Goal: Information Seeking & Learning: Find specific fact

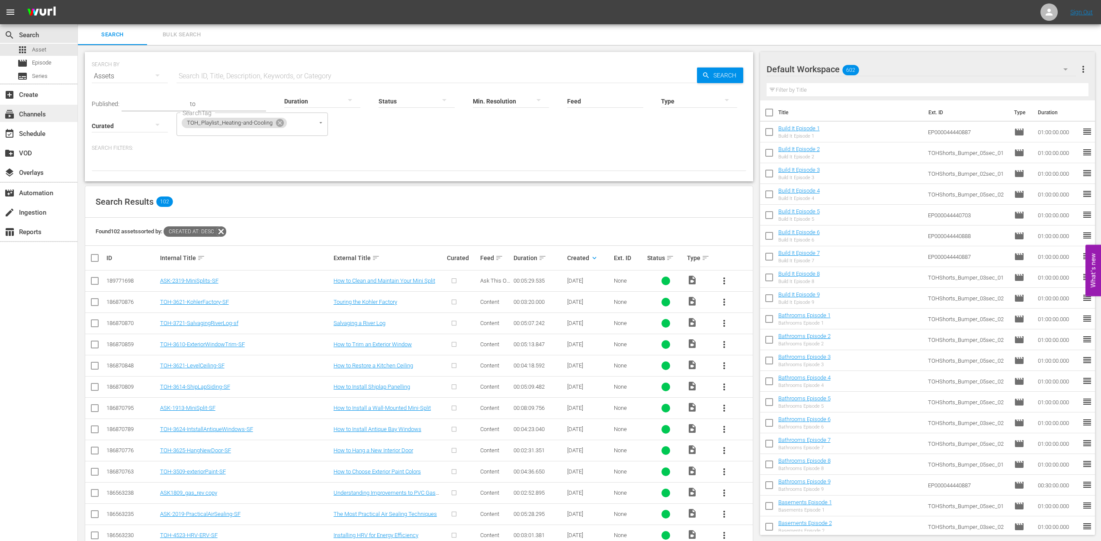
click at [34, 114] on div "subscriptions Channels" at bounding box center [24, 113] width 48 height 8
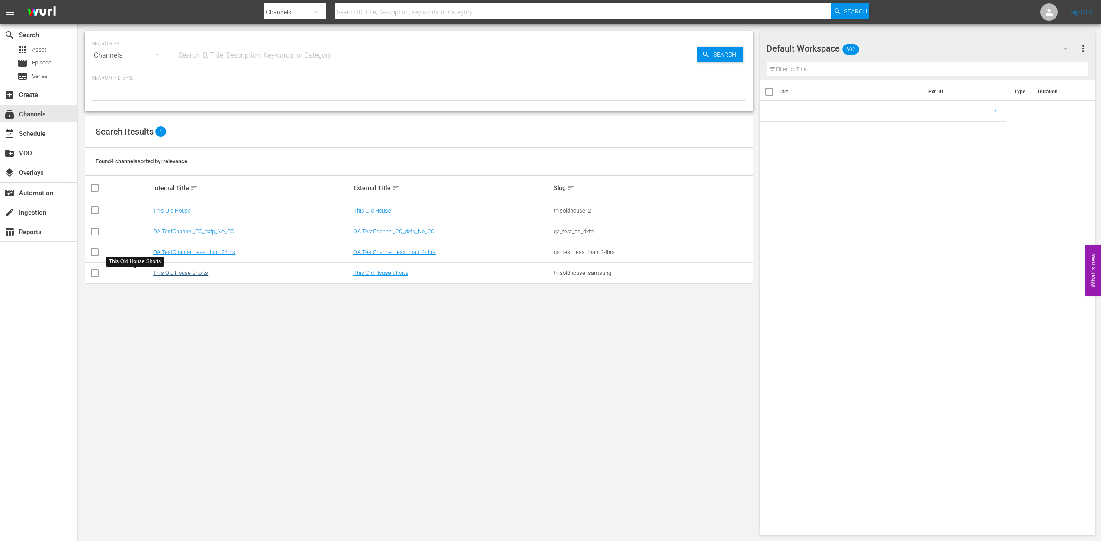
click at [153, 275] on link "This Old House Shorts" at bounding box center [180, 272] width 55 height 6
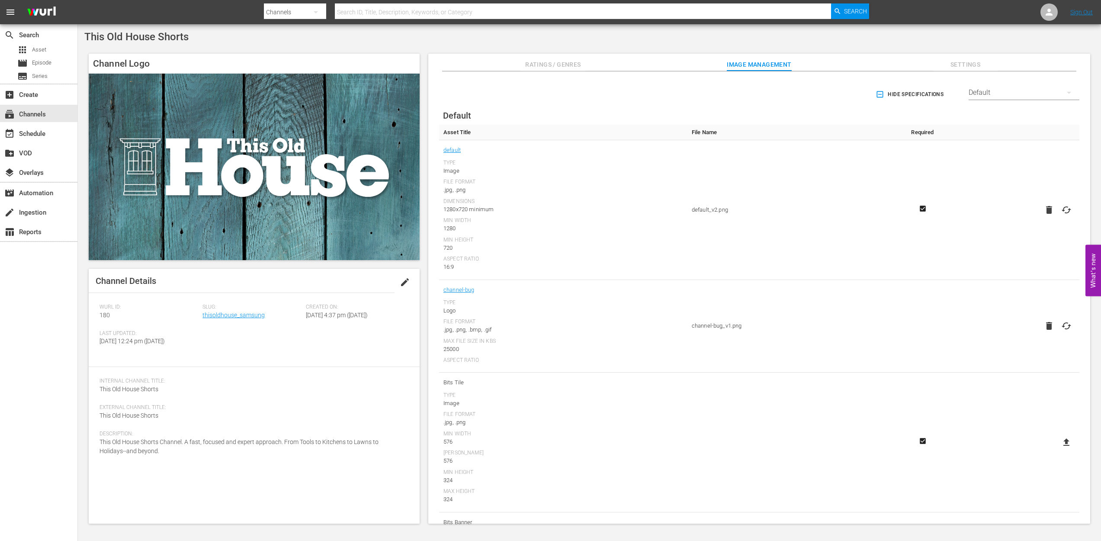
click at [7, 12] on span "menu" at bounding box center [10, 12] width 10 height 10
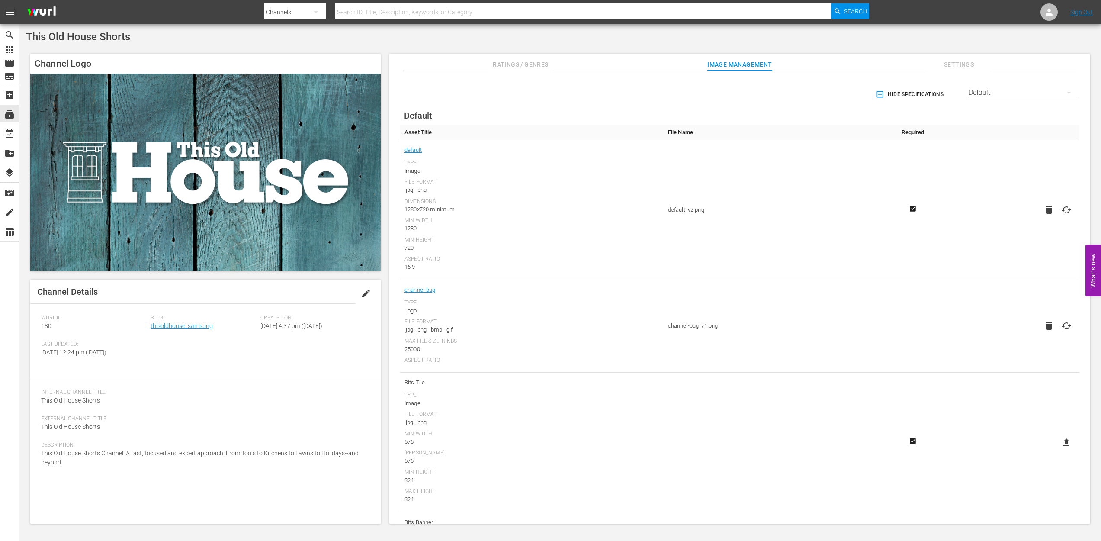
click at [7, 12] on span "menu" at bounding box center [10, 12] width 10 height 10
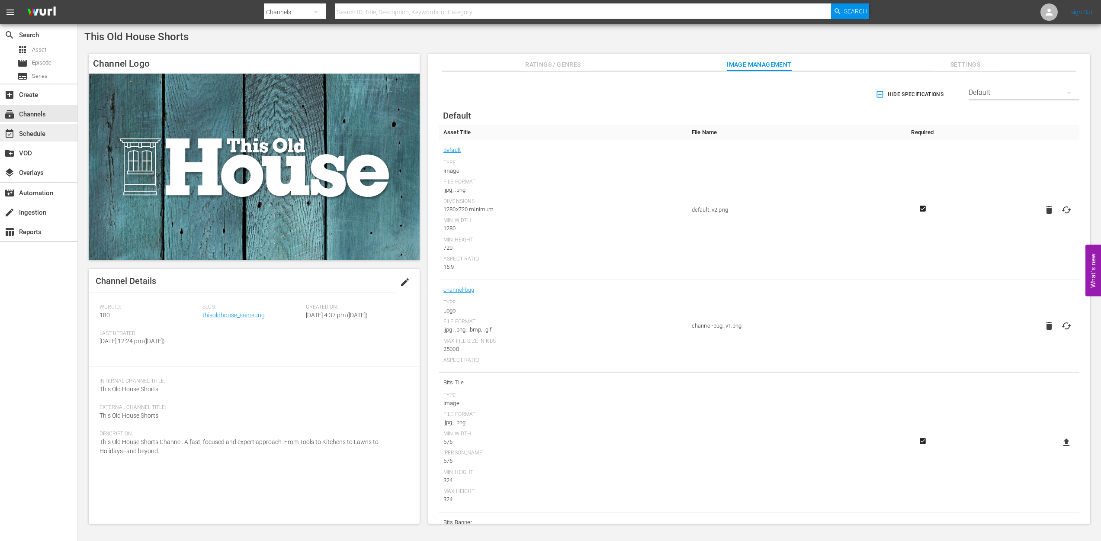
click at [26, 132] on div "event_available Schedule" at bounding box center [24, 132] width 48 height 8
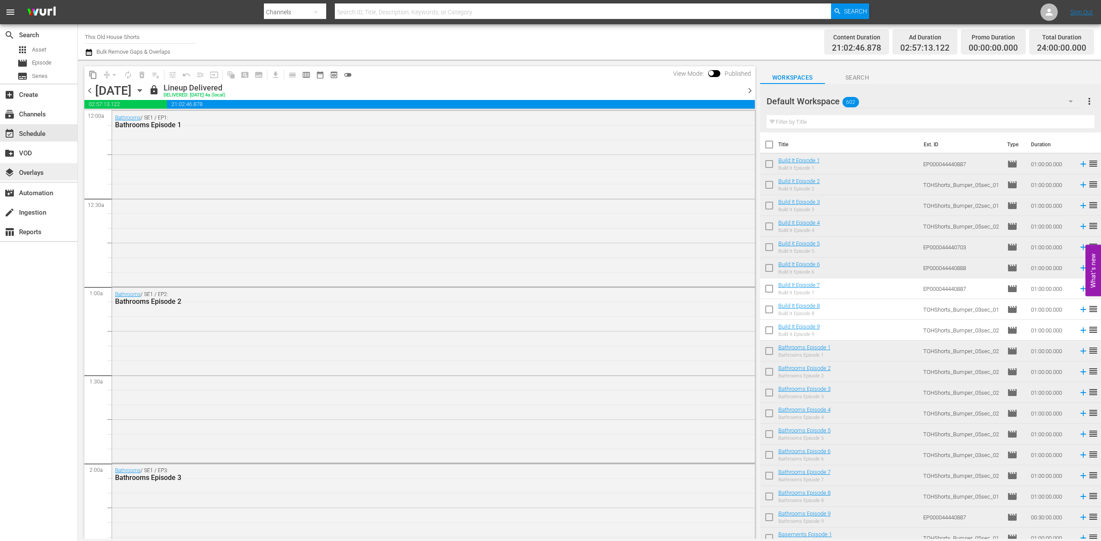
click at [28, 171] on div "layers Overlays" at bounding box center [24, 171] width 48 height 8
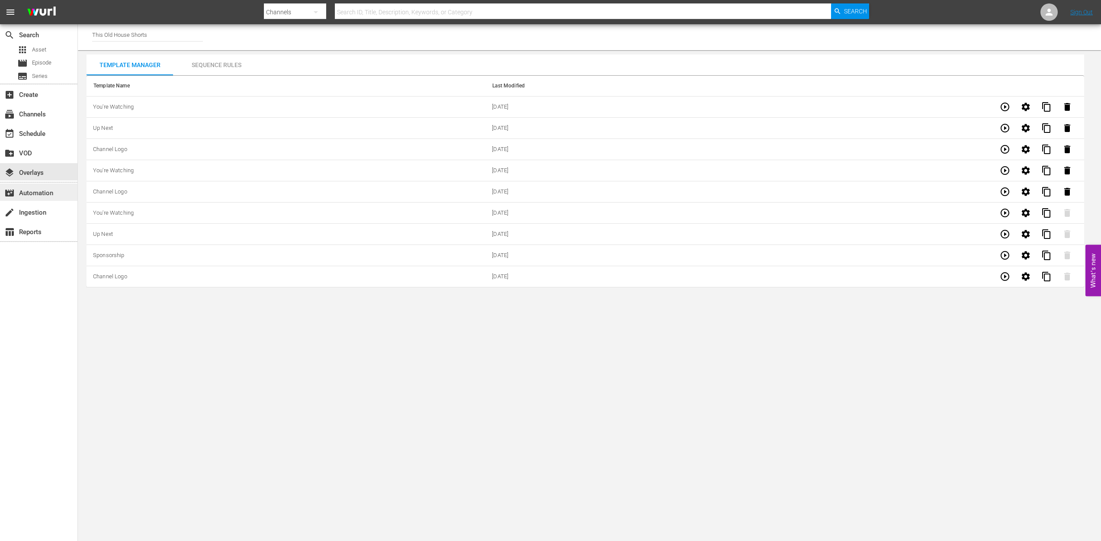
click at [29, 193] on div "movie_filter Automation" at bounding box center [24, 192] width 48 height 8
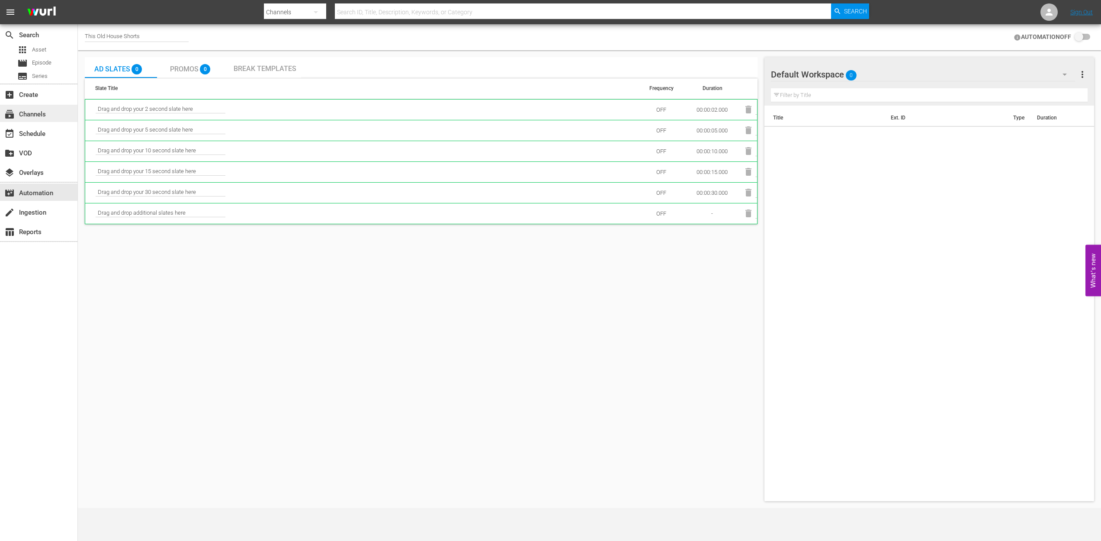
click at [36, 117] on div "subscriptions Channels" at bounding box center [24, 113] width 48 height 8
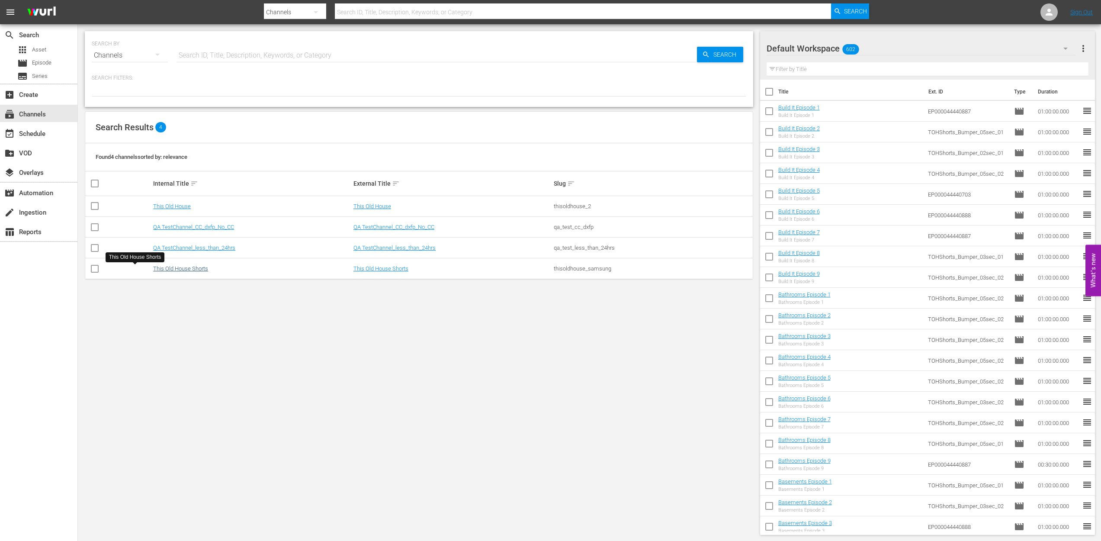
click at [153, 266] on link "This Old House Shorts" at bounding box center [180, 268] width 55 height 6
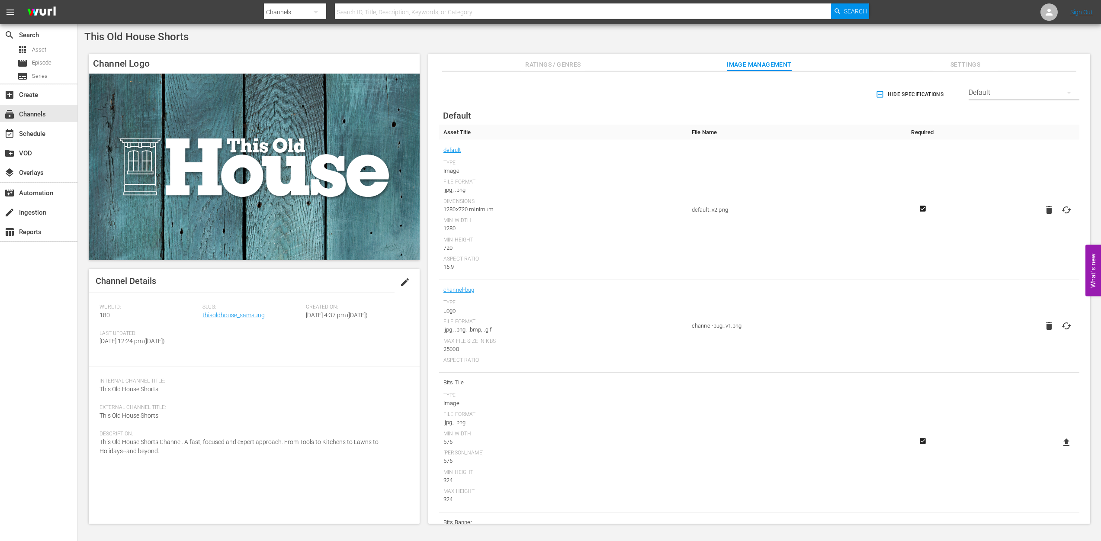
click at [558, 67] on span "Ratings / Genres" at bounding box center [552, 64] width 65 height 11
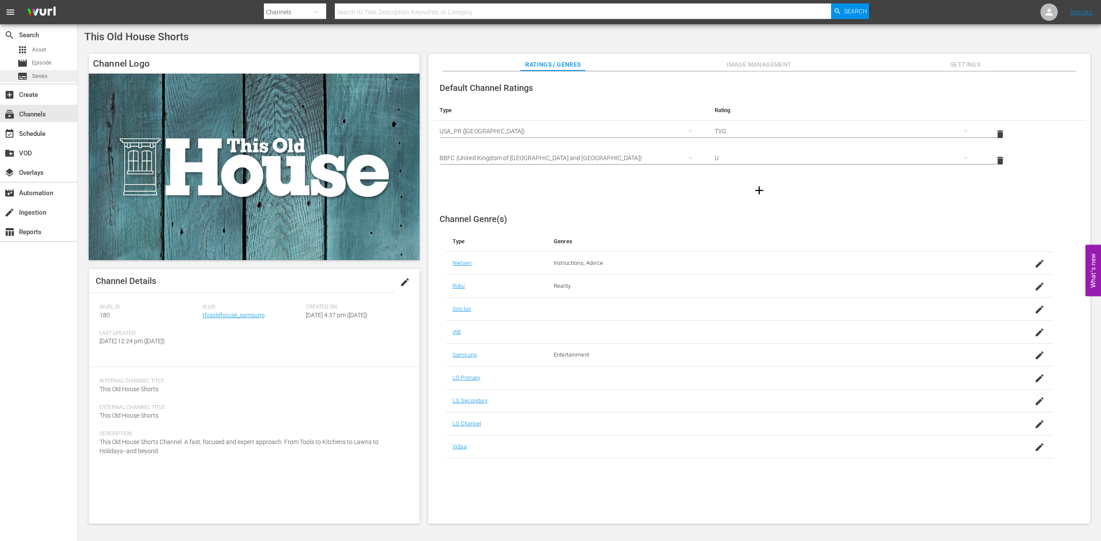
click at [36, 76] on span "Series" at bounding box center [40, 76] width 16 height 9
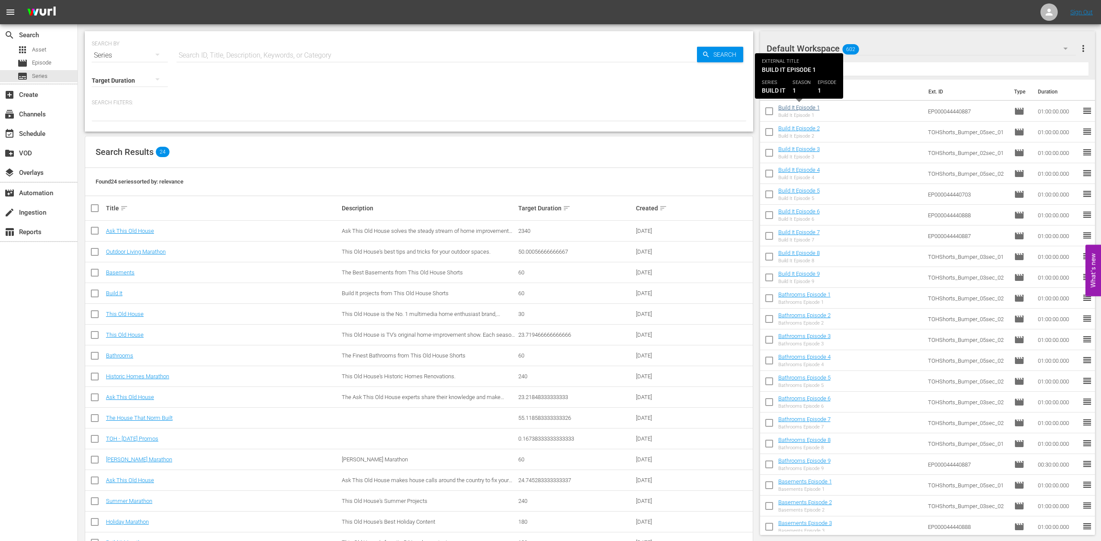
click at [795, 107] on link "Build It Episode 1" at bounding box center [799, 107] width 42 height 6
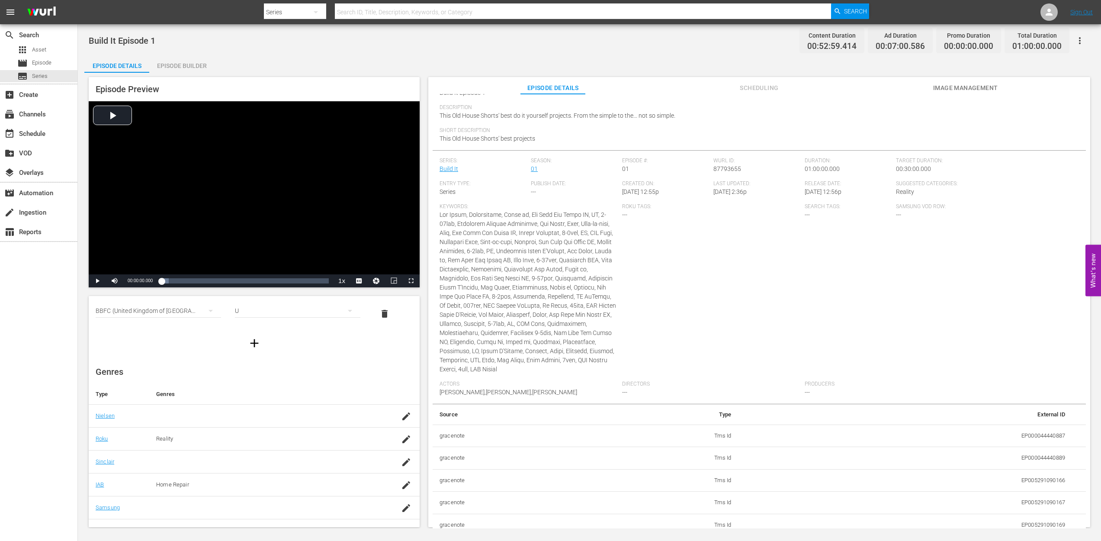
click at [1002, 431] on td "EP000044440887" at bounding box center [904, 435] width 333 height 22
copy td "EP000044440887"
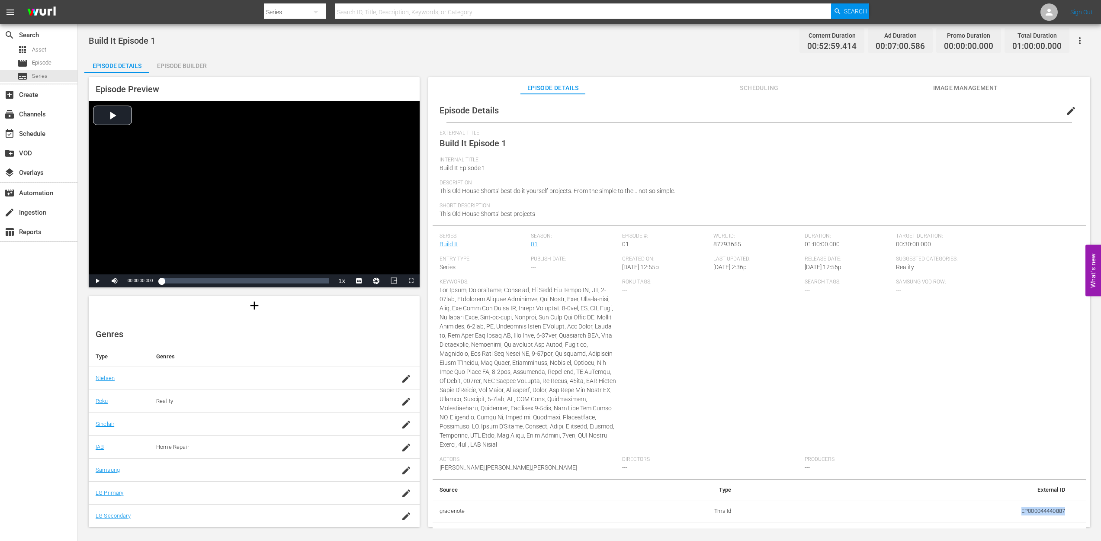
click at [172, 62] on div "Episode Builder" at bounding box center [181, 65] width 65 height 21
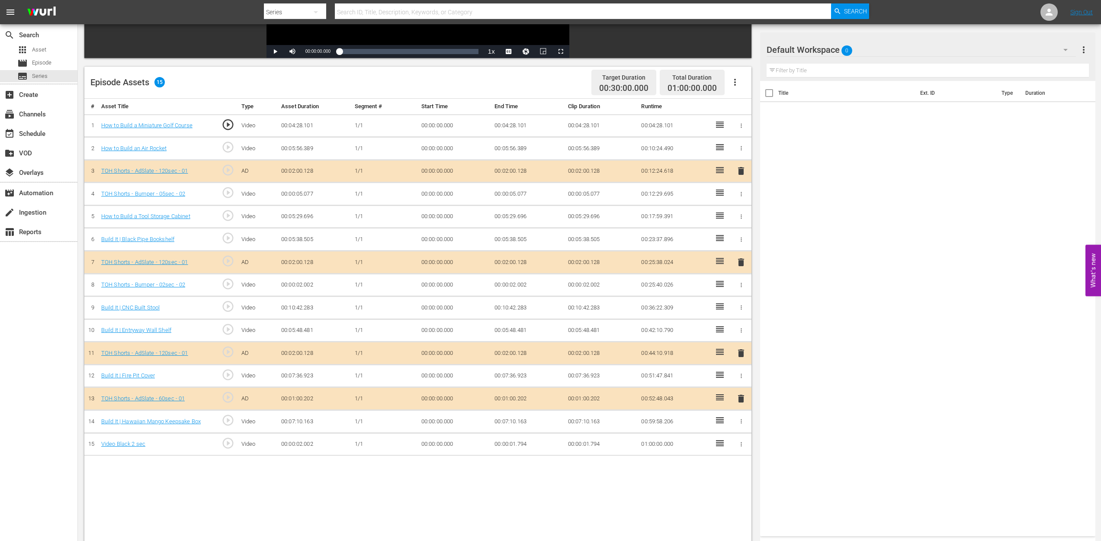
scroll to position [183, 0]
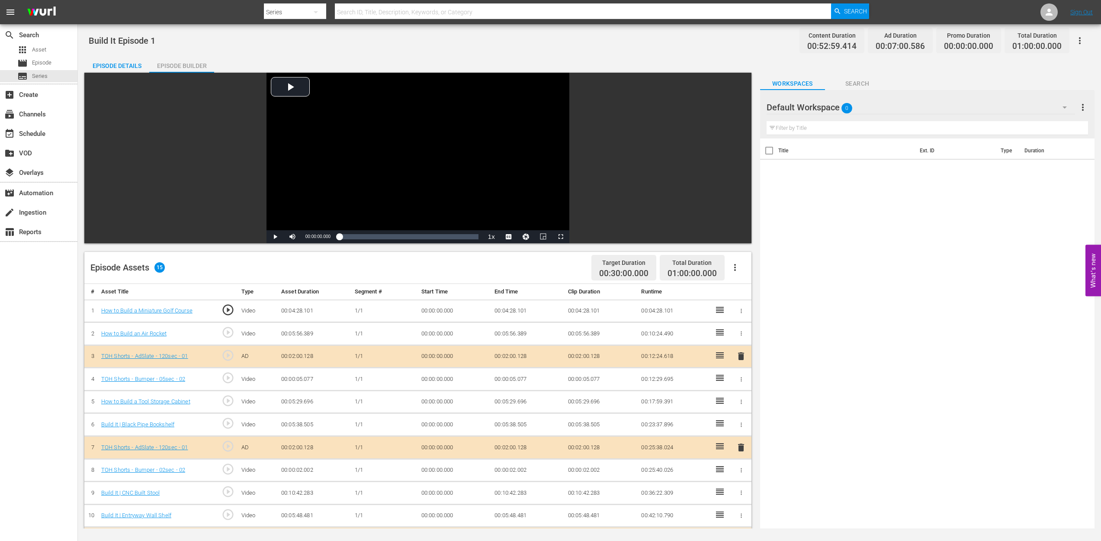
click at [858, 83] on span "Search" at bounding box center [857, 83] width 65 height 11
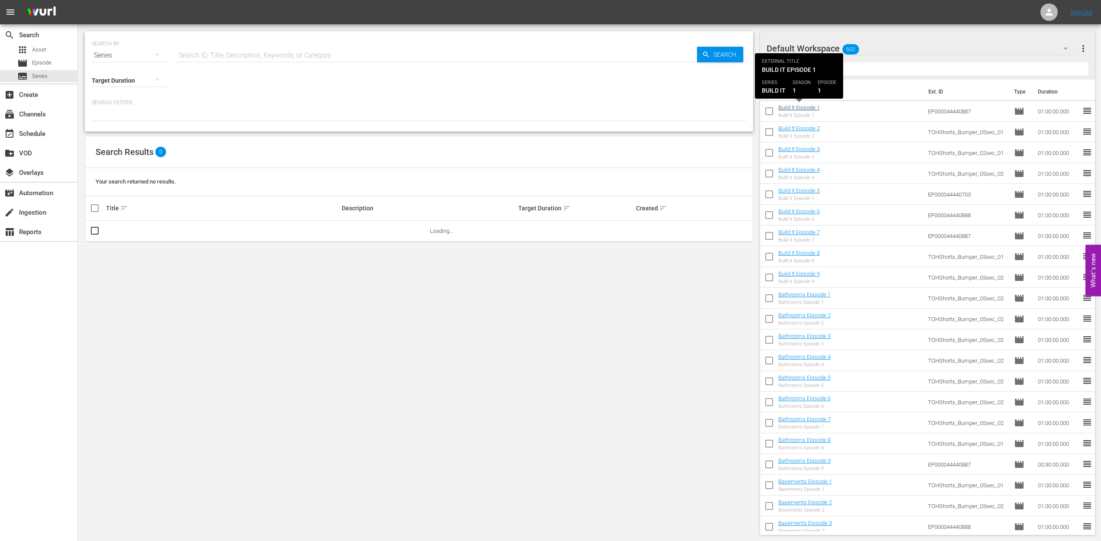
click at [798, 109] on link "Build It Episode 1" at bounding box center [799, 107] width 42 height 6
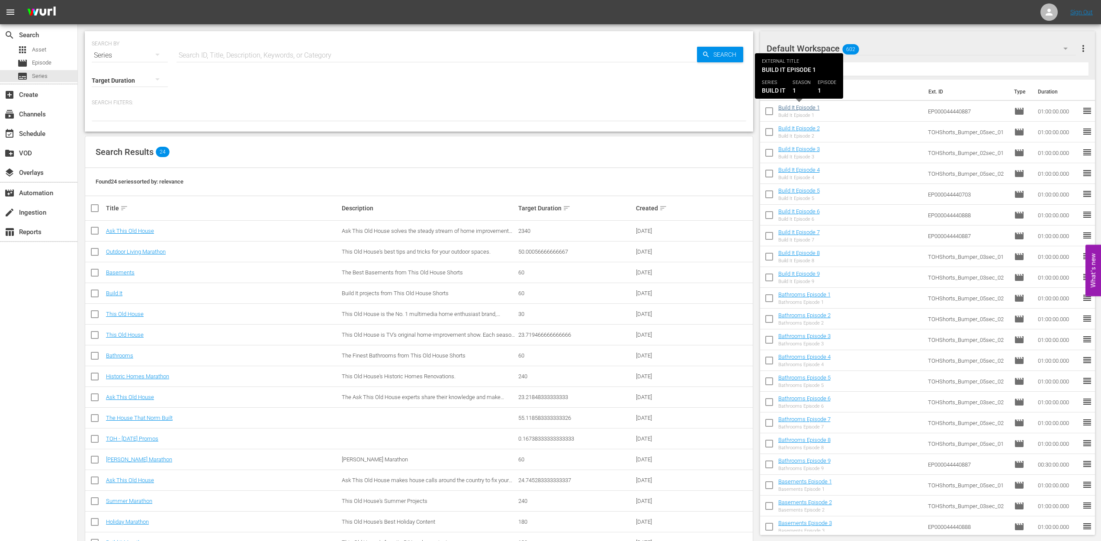
click at [800, 109] on link "Build It Episode 1" at bounding box center [799, 107] width 42 height 6
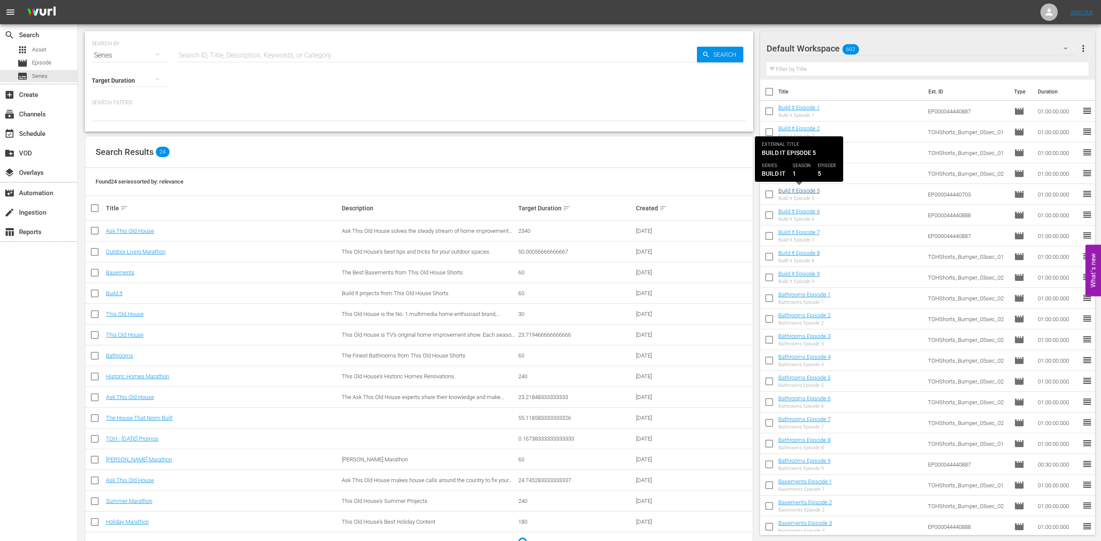
click at [794, 191] on link "Build It Episode 5" at bounding box center [799, 190] width 42 height 6
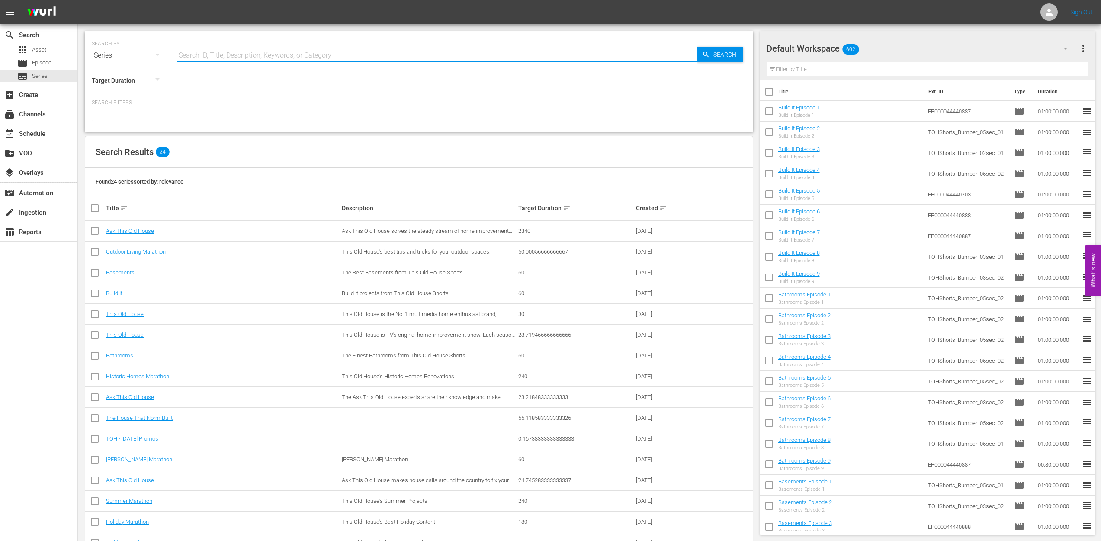
click at [292, 53] on input "text" at bounding box center [436, 55] width 520 height 21
paste input "ASK-622-granite-porch-stairs"
type input "ASK-622-granite-porch-stairs"
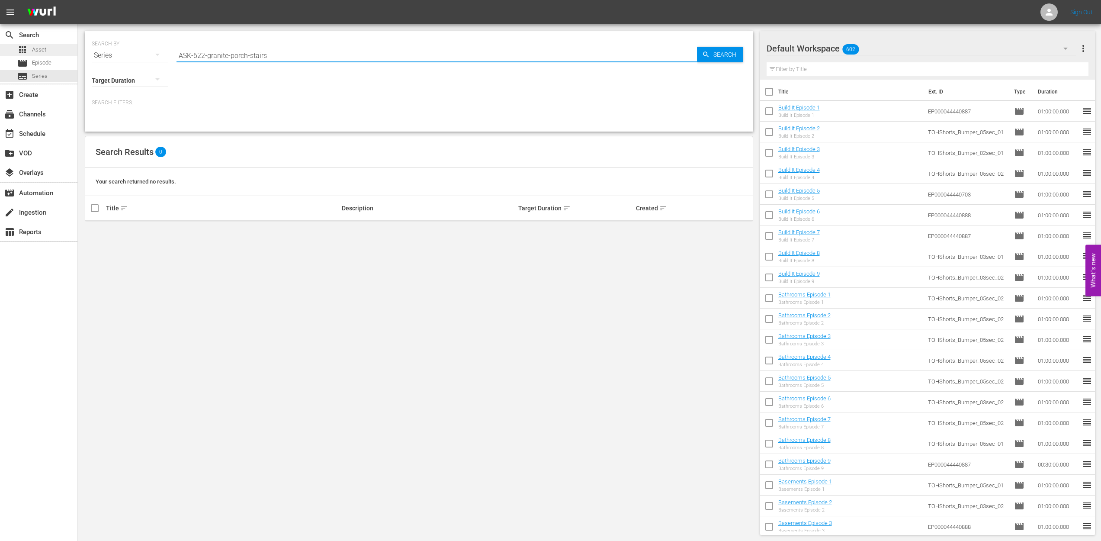
click at [40, 53] on span "Asset" at bounding box center [39, 49] width 14 height 9
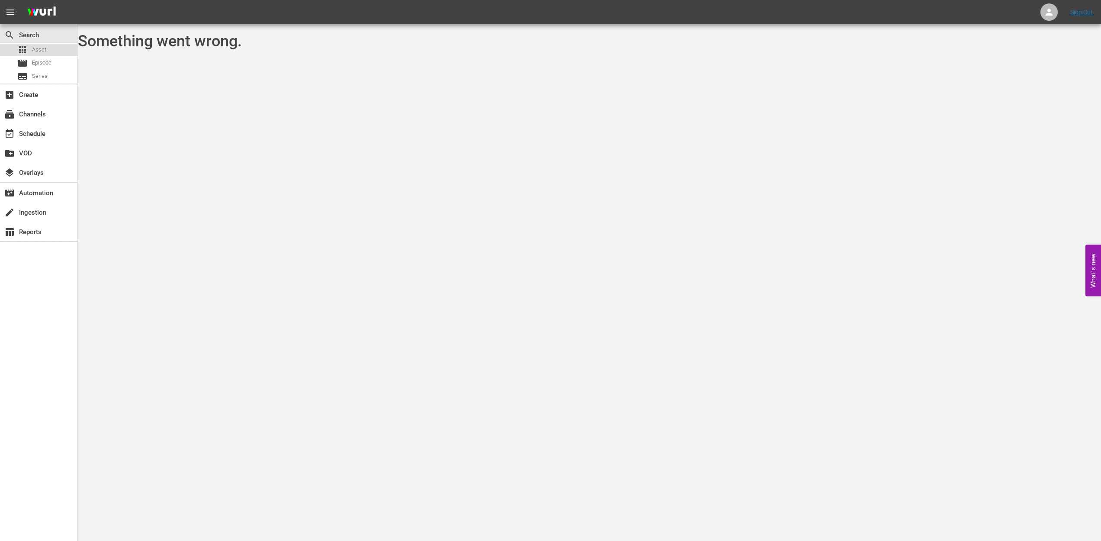
click at [37, 49] on span "Asset" at bounding box center [39, 49] width 14 height 9
click at [40, 12] on img at bounding box center [42, 12] width 42 height 20
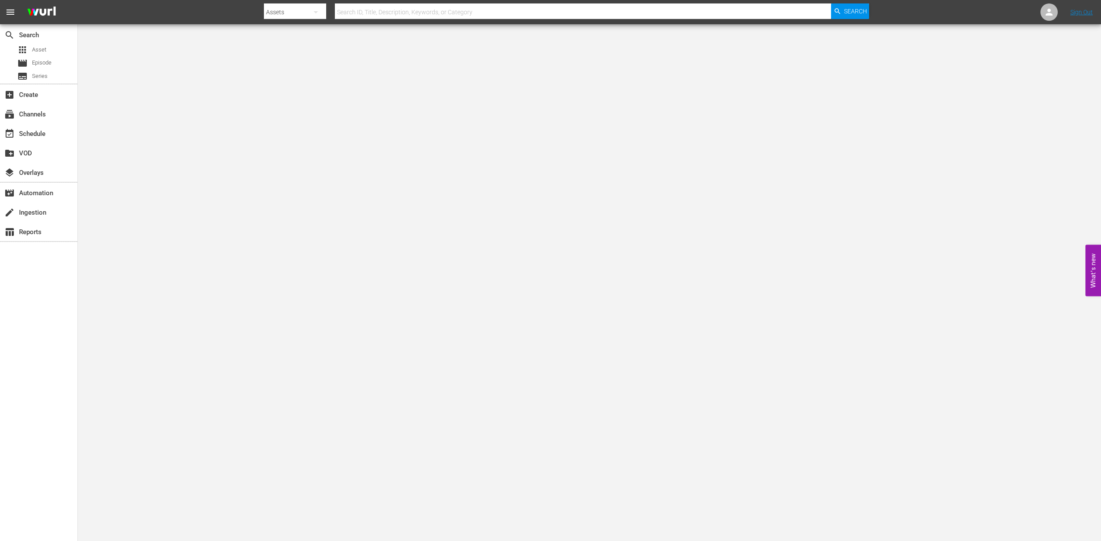
click at [394, 14] on input "text" at bounding box center [583, 12] width 496 height 21
paste input "ASK-622-granite-porch-stairs"
type input "ASK-622-granite-porch-stairs"
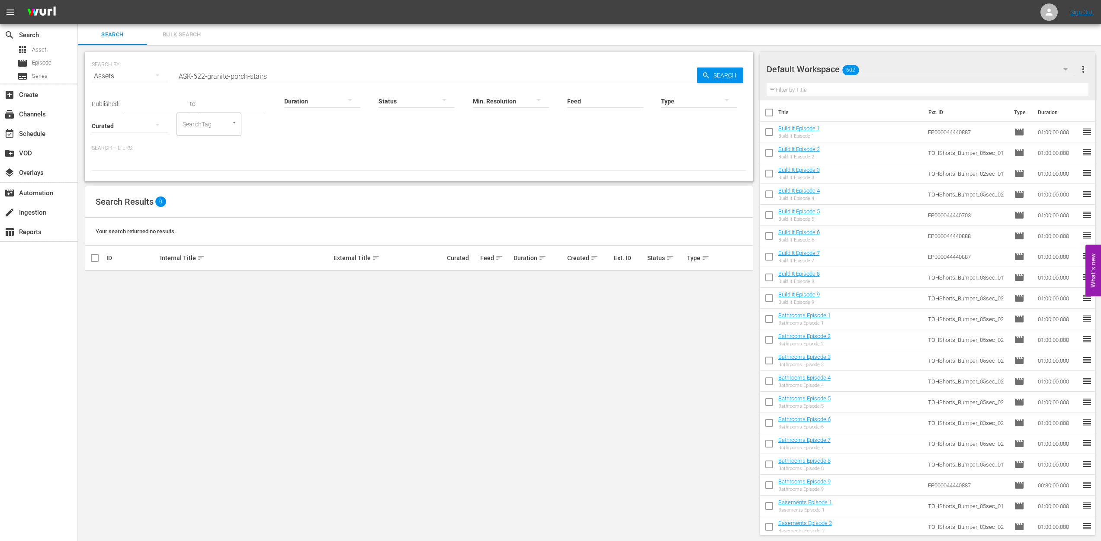
click at [267, 71] on input "ASK-622-granite-porch-stairs" at bounding box center [436, 76] width 520 height 21
click at [711, 75] on span "Search" at bounding box center [726, 75] width 33 height 16
click at [256, 74] on input "ASK-622-granite-porch-stairs" at bounding box center [436, 76] width 520 height 21
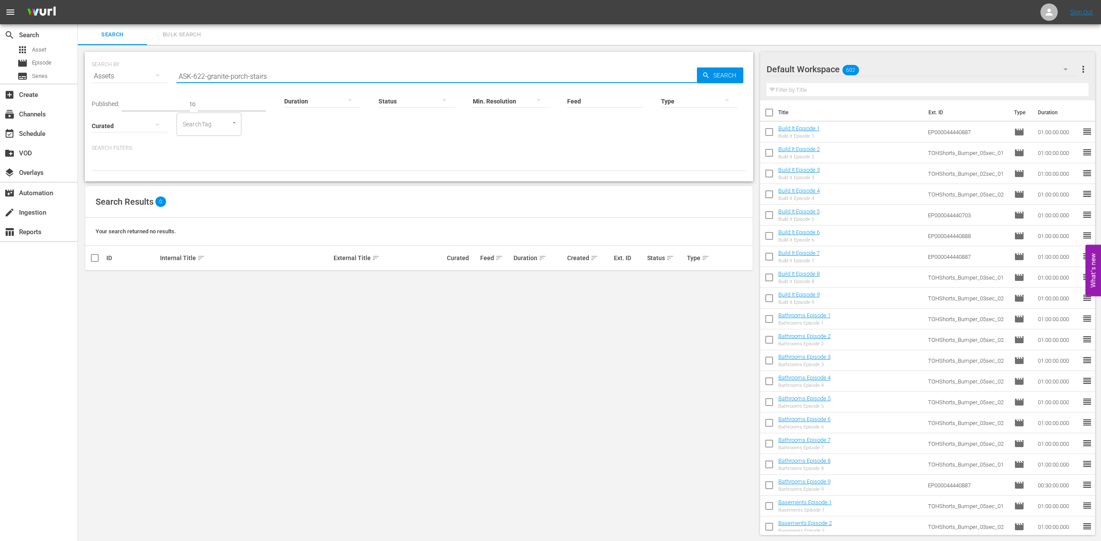
click at [256, 74] on input "ASK-622-granite-porch-stairs" at bounding box center [436, 76] width 520 height 21
paste input "How to Build Granite Porch S"
type input "How to Build Granite Porch Stairs"
click at [198, 282] on link "ASK-622-granite-porch-stairs" at bounding box center [195, 280] width 71 height 6
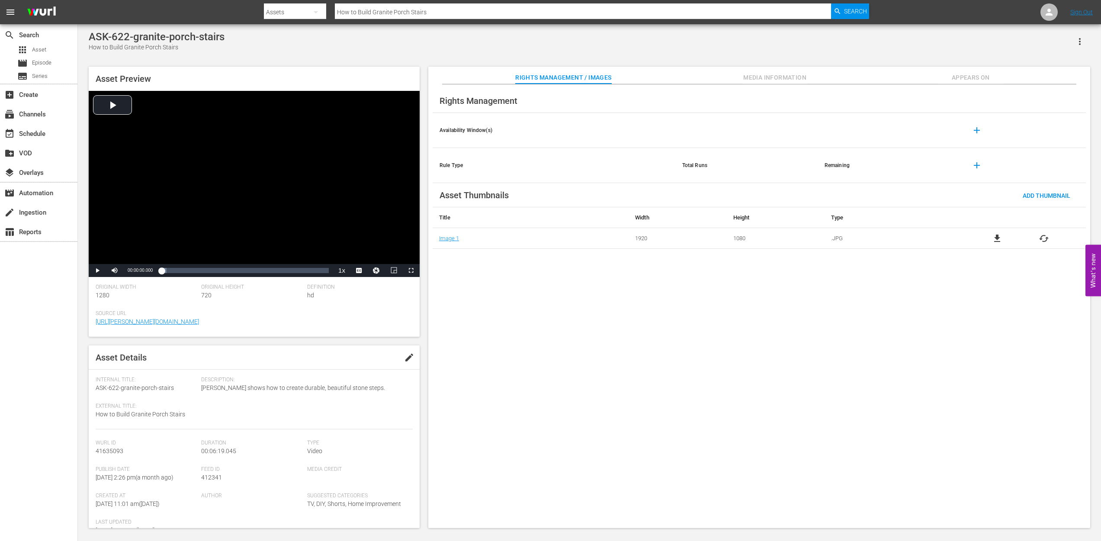
click at [762, 75] on span "Media Information" at bounding box center [774, 77] width 65 height 11
